Goal: Check status: Check status

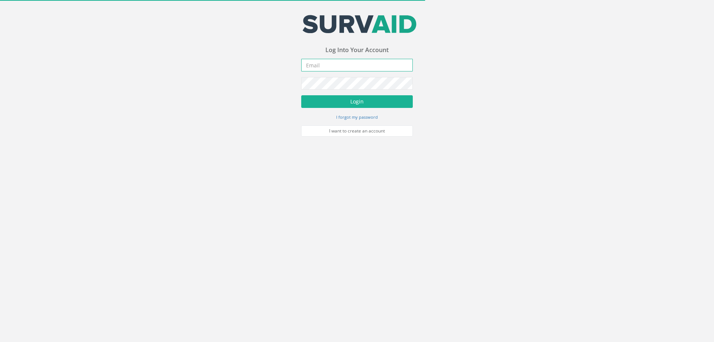
click at [322, 64] on input "email" at bounding box center [357, 65] width 112 height 13
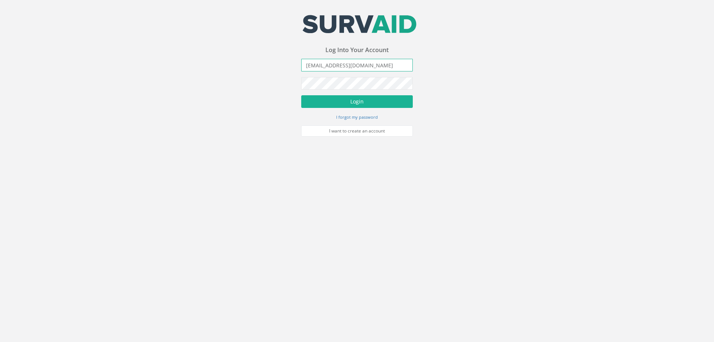
type input "[EMAIL_ADDRESS][DOMAIN_NAME]"
click at [301, 95] on button "Login" at bounding box center [357, 101] width 112 height 13
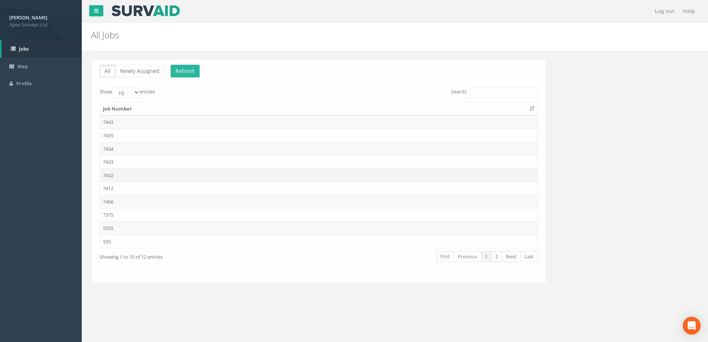
click at [108, 175] on td "7432" at bounding box center [318, 174] width 438 height 13
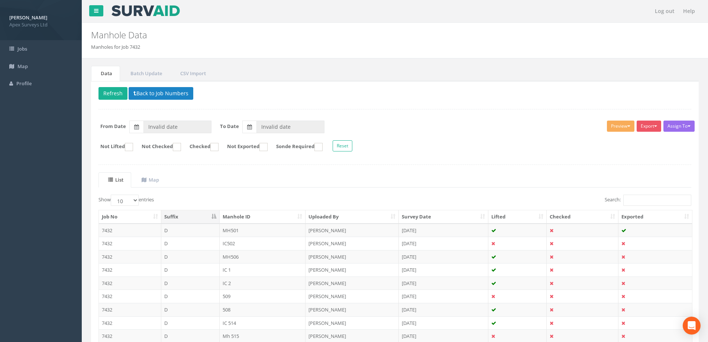
type input "[DATE]"
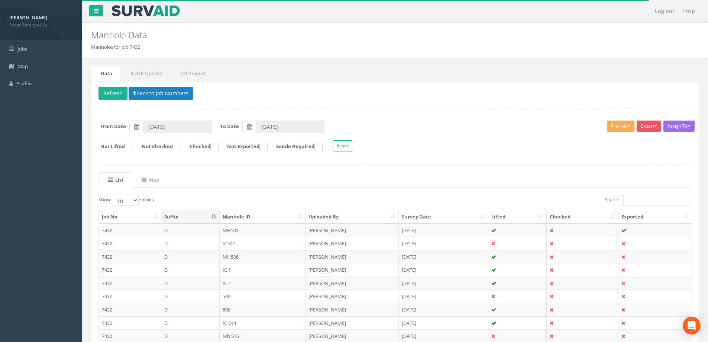
click at [483, 216] on th "Survey Date" at bounding box center [444, 216] width 90 height 13
click at [481, 217] on th "Survey Date" at bounding box center [444, 216] width 90 height 13
click at [481, 216] on th "Survey Date" at bounding box center [444, 216] width 90 height 13
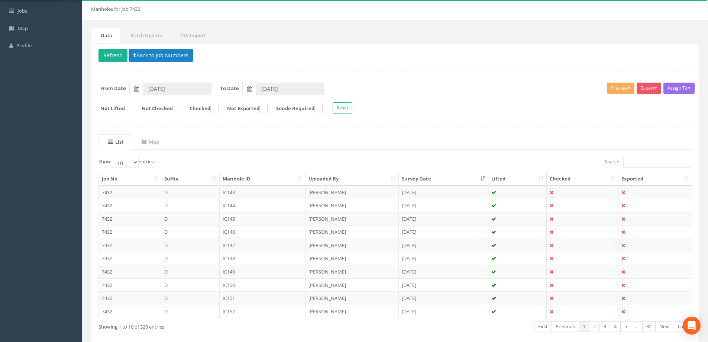
scroll to position [73, 0]
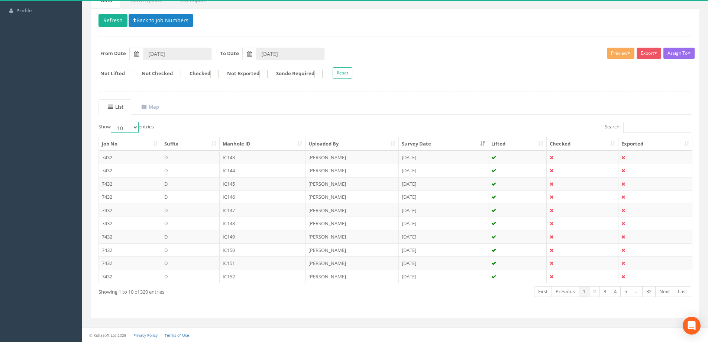
click at [135, 128] on select "10 25 50 100" at bounding box center [125, 127] width 28 height 11
select select "100"
click at [112, 122] on select "10 25 50 100" at bounding box center [125, 127] width 28 height 11
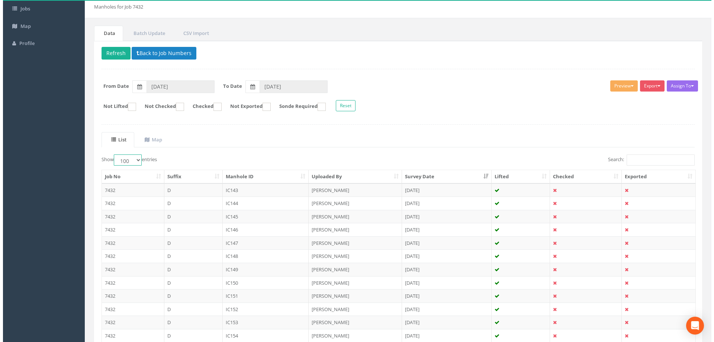
scroll to position [0, 0]
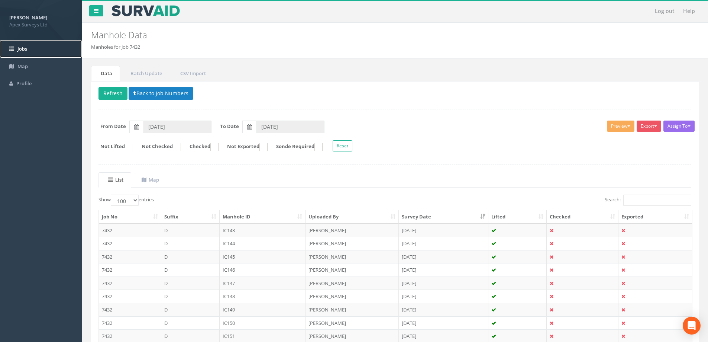
click at [25, 48] on span "Jobs" at bounding box center [22, 48] width 10 height 7
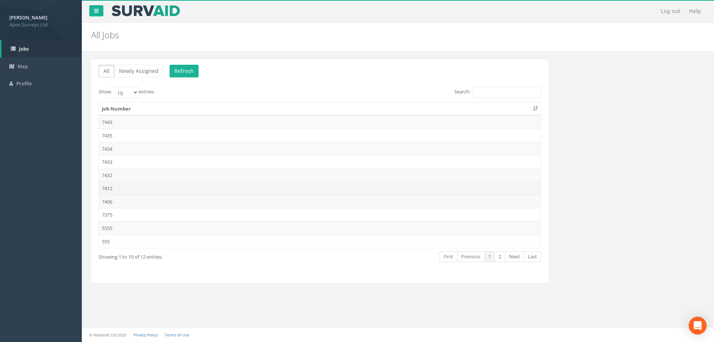
click at [107, 187] on td "7412" at bounding box center [320, 187] width 442 height 13
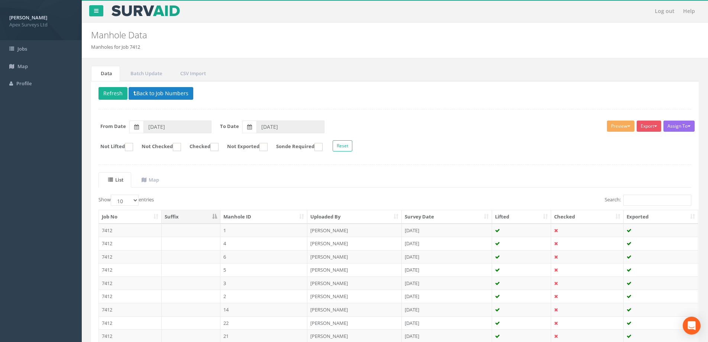
click at [486, 216] on th "Survey Date" at bounding box center [447, 216] width 90 height 13
click at [21, 50] on span "Jobs" at bounding box center [22, 48] width 10 height 7
